Goal: Navigation & Orientation: Find specific page/section

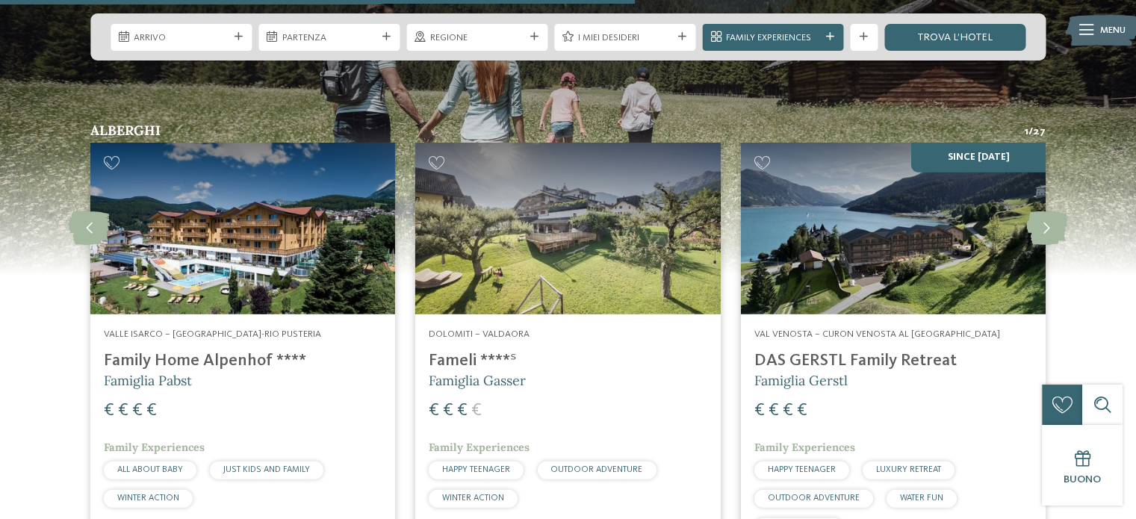
scroll to position [3434, 0]
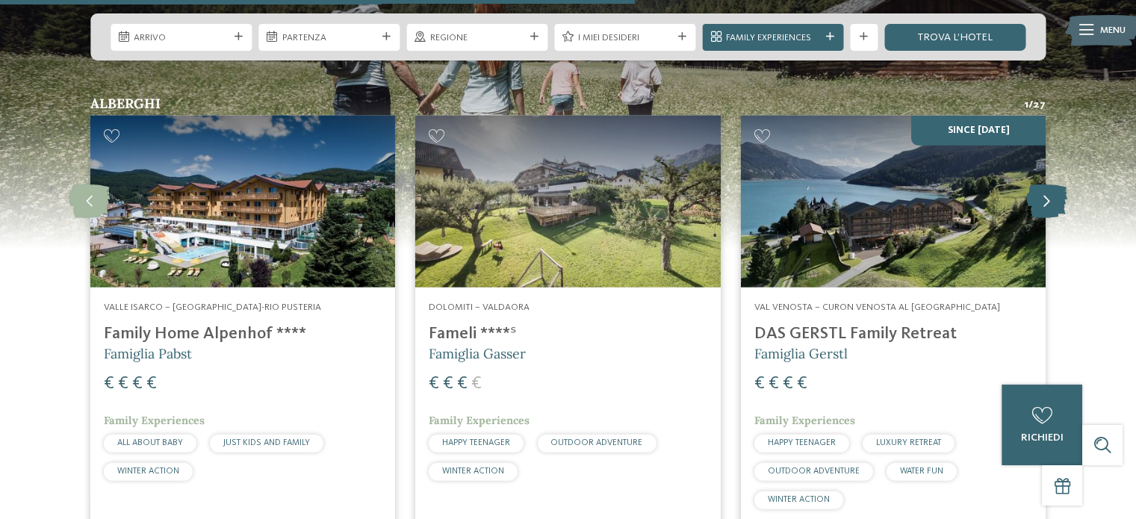
click at [1050, 184] on icon at bounding box center [1046, 201] width 41 height 34
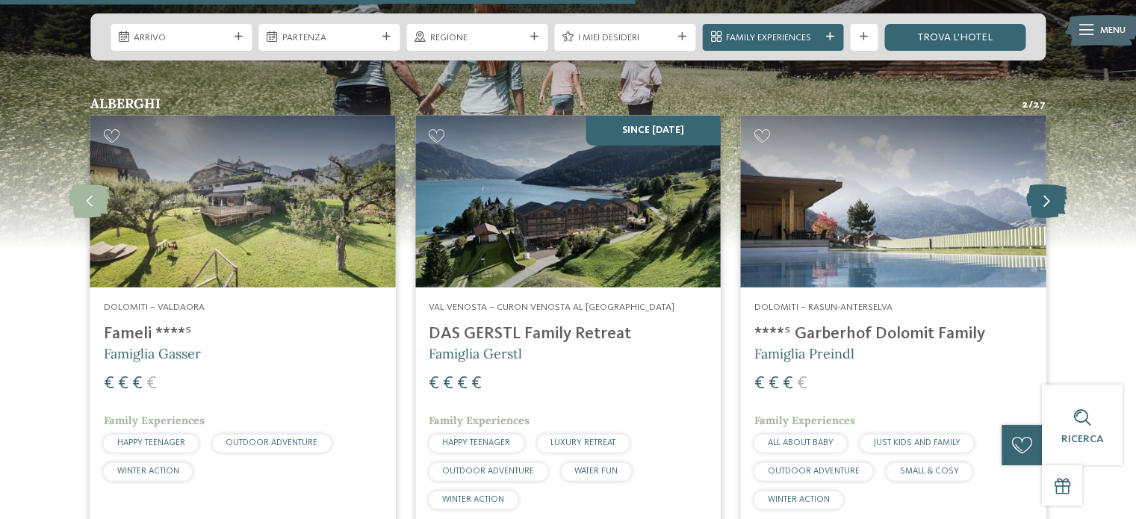
click at [1050, 184] on icon at bounding box center [1046, 201] width 41 height 34
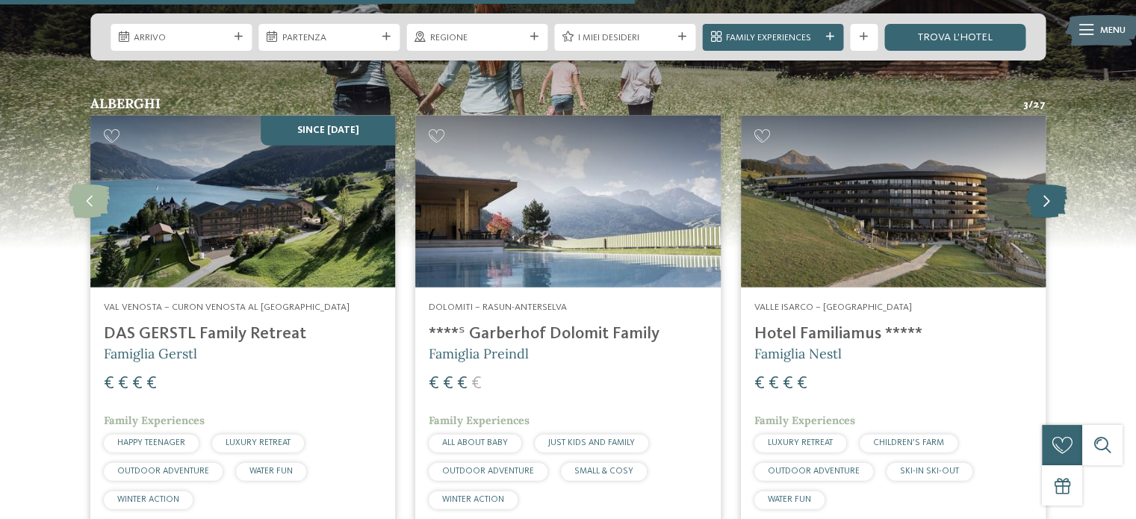
click at [1050, 184] on icon at bounding box center [1046, 201] width 41 height 34
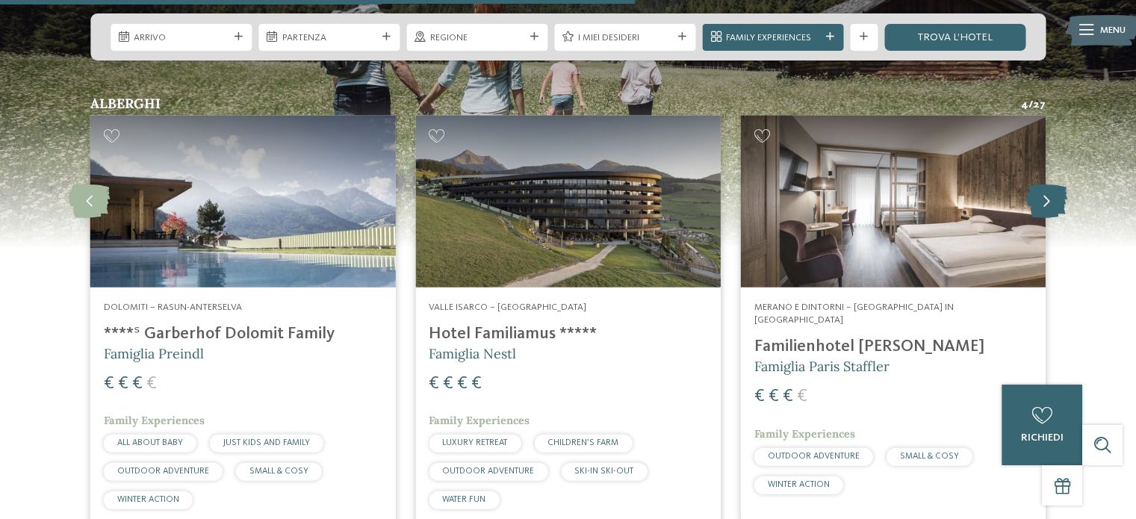
click at [1050, 184] on icon at bounding box center [1046, 201] width 41 height 34
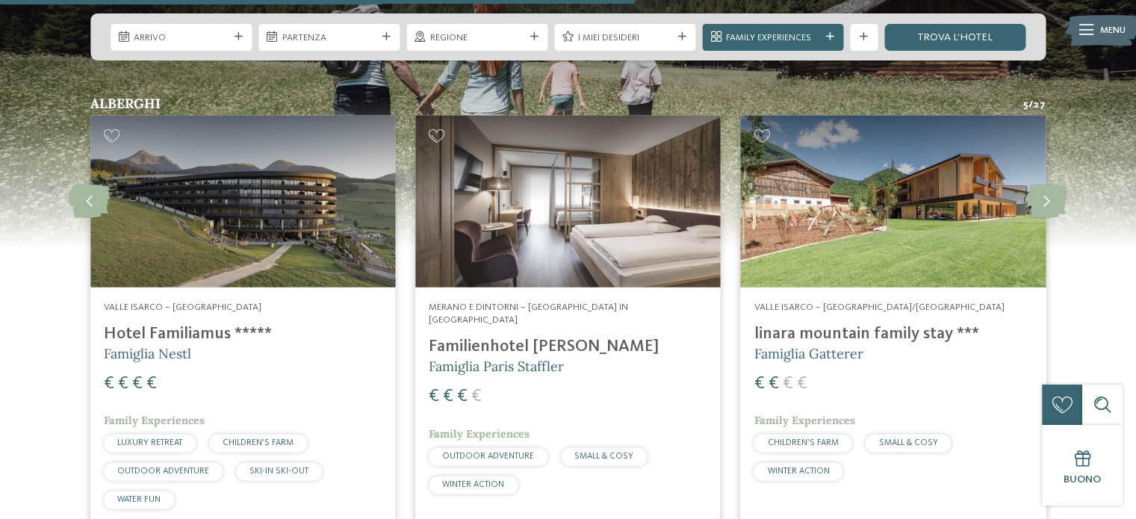
click at [920, 186] on img at bounding box center [893, 202] width 305 height 172
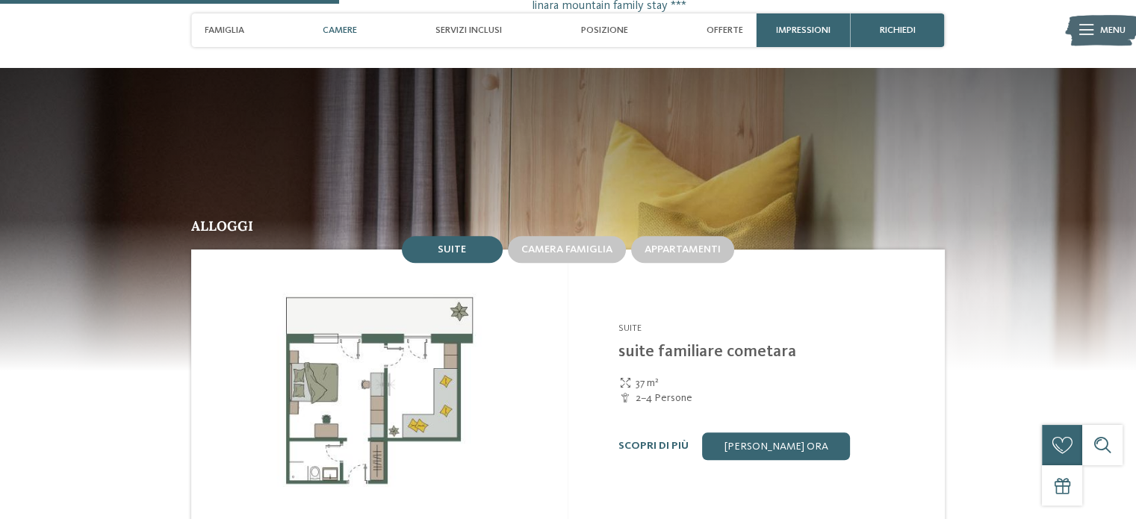
scroll to position [1344, 0]
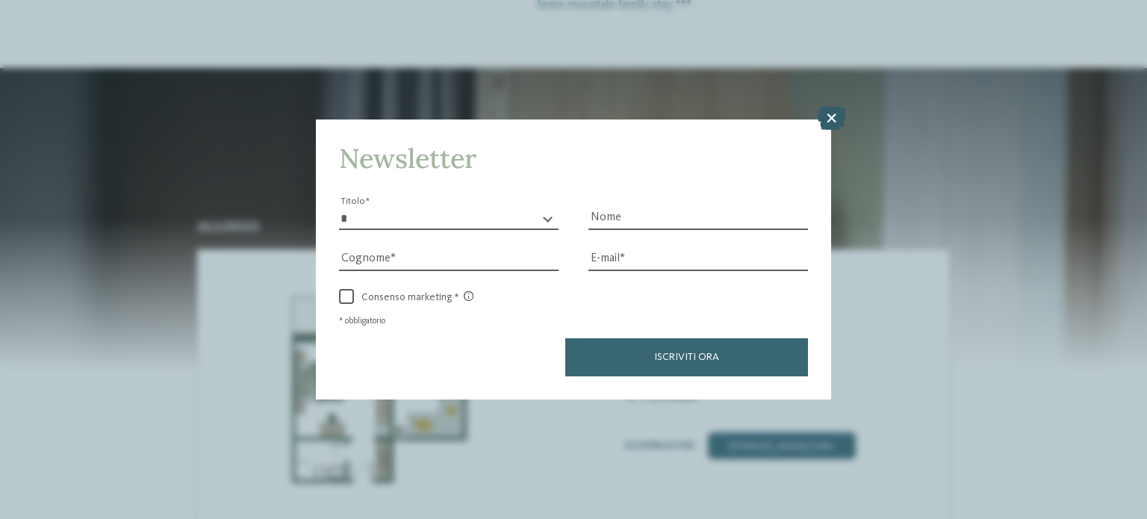
click at [826, 120] on icon at bounding box center [831, 118] width 29 height 24
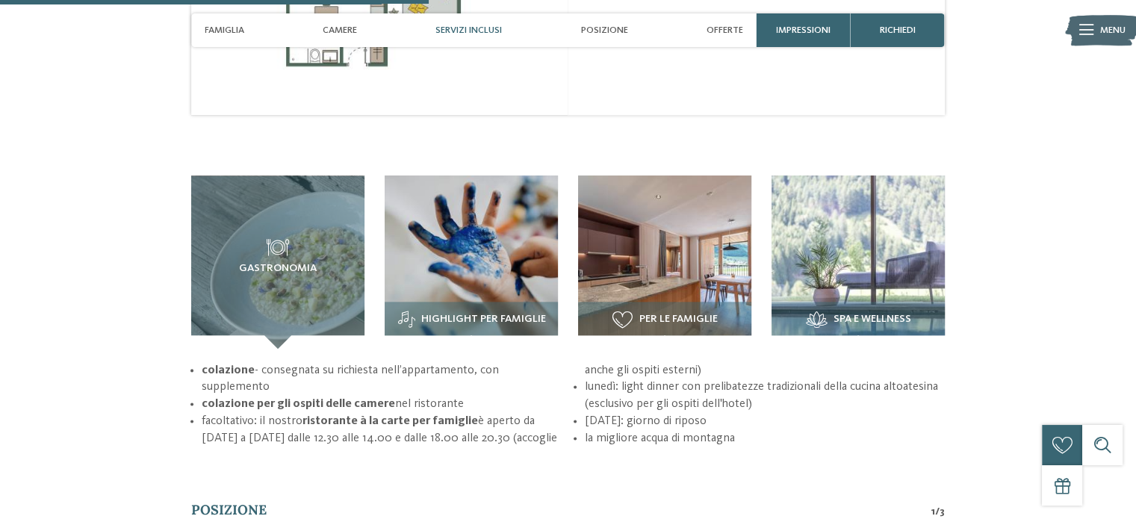
scroll to position [1792, 0]
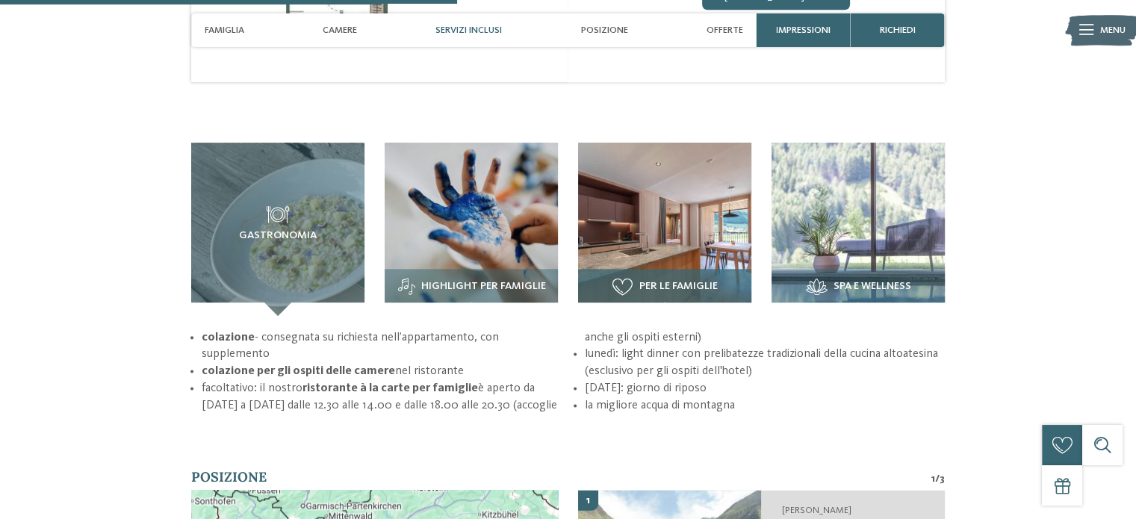
click at [661, 281] on span "Per le famiglie" at bounding box center [677, 287] width 78 height 12
